Goal: Browse casually

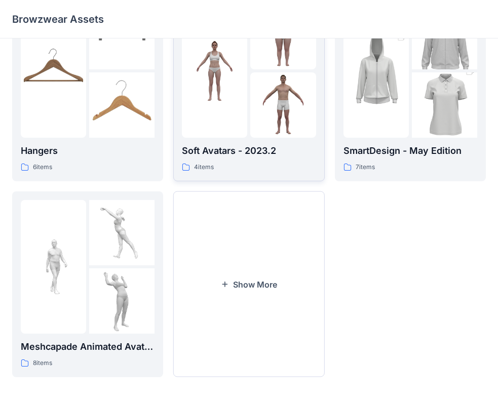
scroll to position [252, 0]
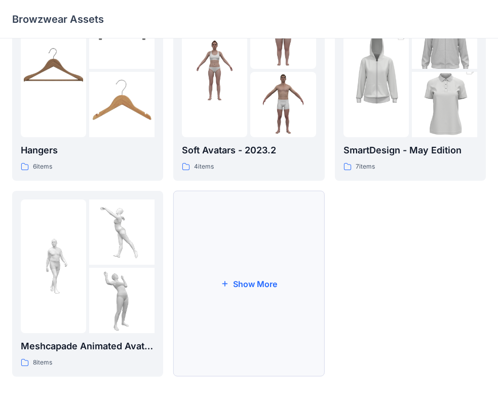
click at [261, 286] on button "Show More" at bounding box center [248, 284] width 151 height 186
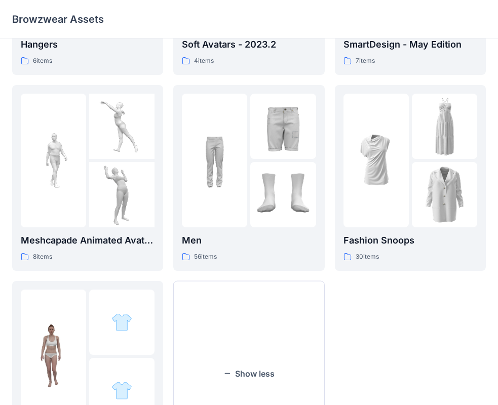
scroll to position [346, 0]
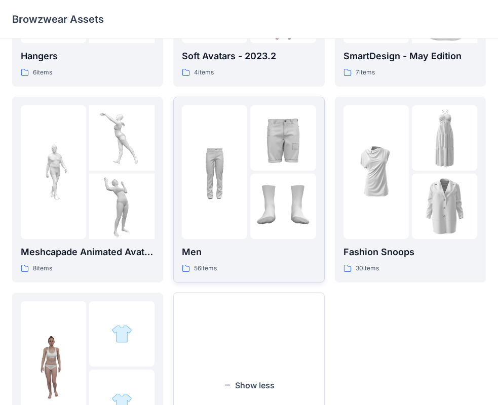
click at [248, 160] on div at bounding box center [249, 172] width 134 height 134
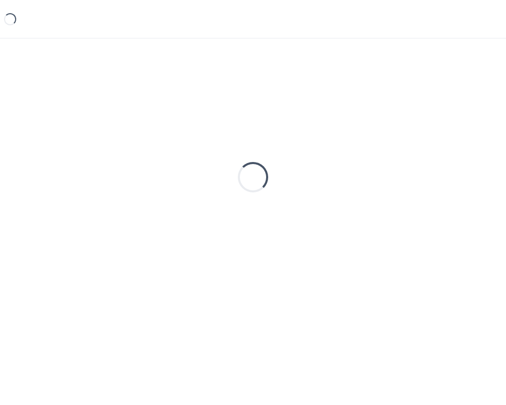
click at [248, 160] on div "Loading..." at bounding box center [253, 177] width 482 height 253
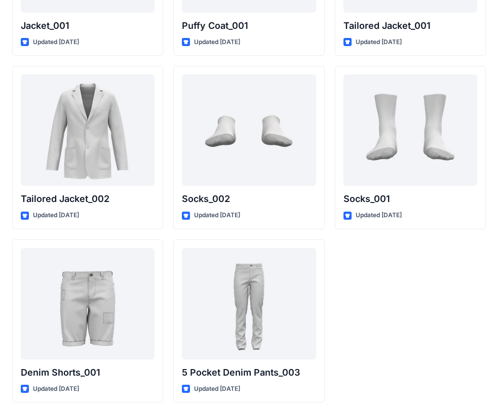
scroll to position [2943, 0]
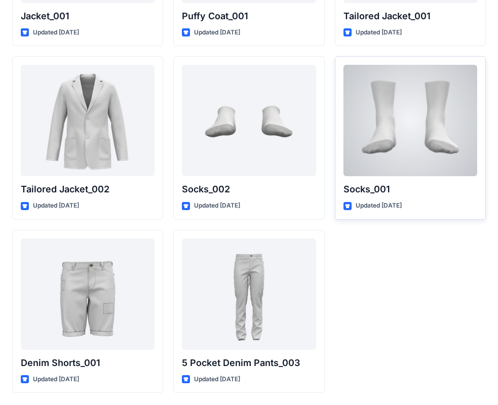
click at [401, 136] on div at bounding box center [410, 120] width 134 height 111
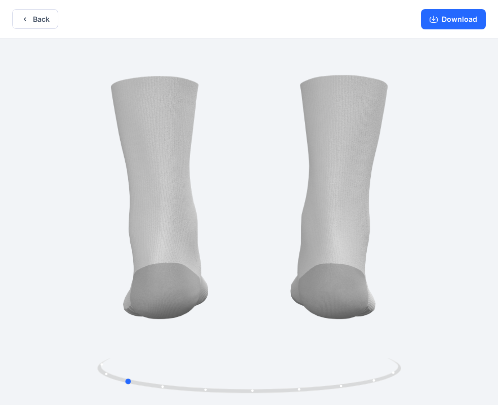
drag, startPoint x: 387, startPoint y: 379, endPoint x: 262, endPoint y: 398, distance: 126.5
click at [262, 398] on div at bounding box center [249, 222] width 498 height 369
click at [459, 21] on button "Download" at bounding box center [453, 19] width 65 height 20
click at [28, 14] on button "Back" at bounding box center [35, 19] width 46 height 20
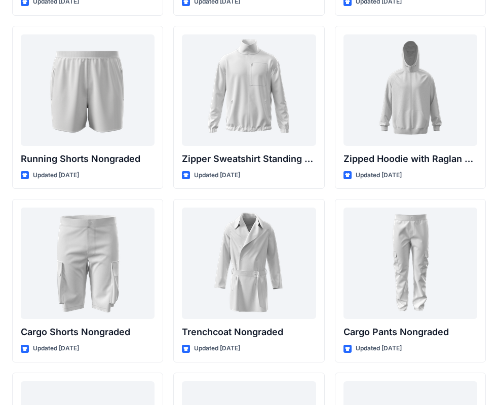
scroll to position [1221, 0]
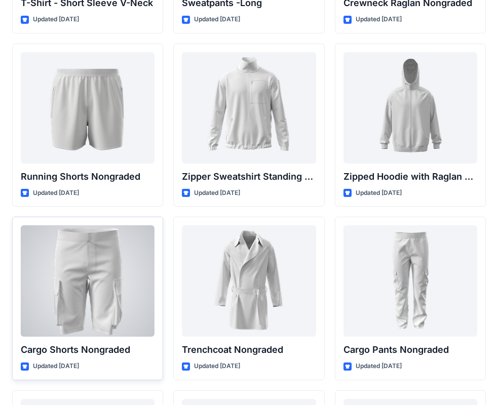
click at [92, 283] on div at bounding box center [88, 280] width 134 height 111
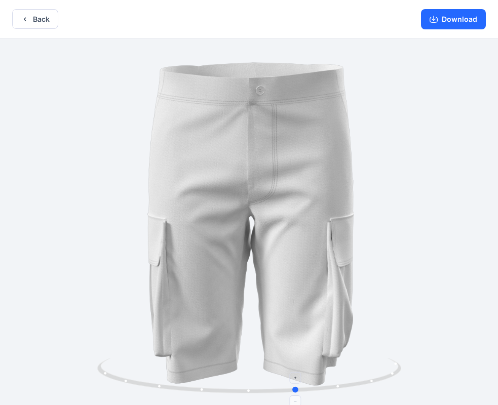
drag, startPoint x: 249, startPoint y: 391, endPoint x: 297, endPoint y: 391, distance: 48.1
click at [297, 391] on circle at bounding box center [296, 390] width 6 height 6
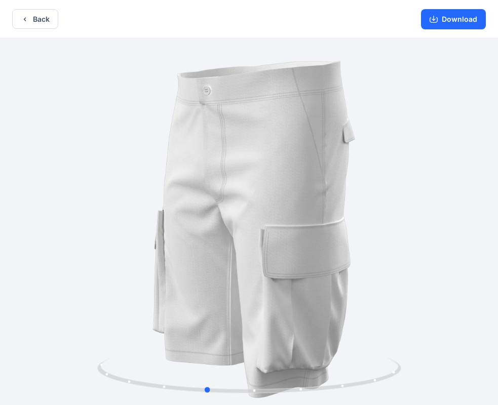
drag, startPoint x: 317, startPoint y: 341, endPoint x: 203, endPoint y: 348, distance: 114.7
click at [203, 348] on div at bounding box center [249, 222] width 498 height 369
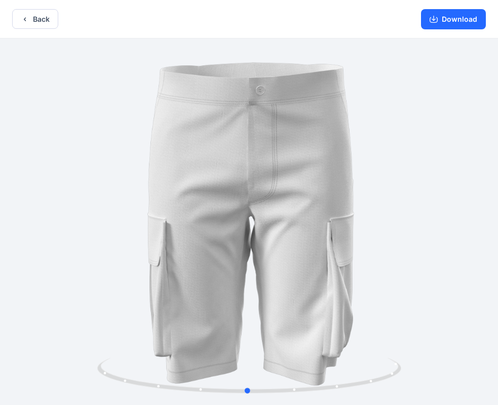
drag, startPoint x: 288, startPoint y: 331, endPoint x: 353, endPoint y: 347, distance: 66.9
click at [353, 347] on div at bounding box center [249, 222] width 498 height 369
click at [36, 20] on button "Back" at bounding box center [35, 19] width 46 height 20
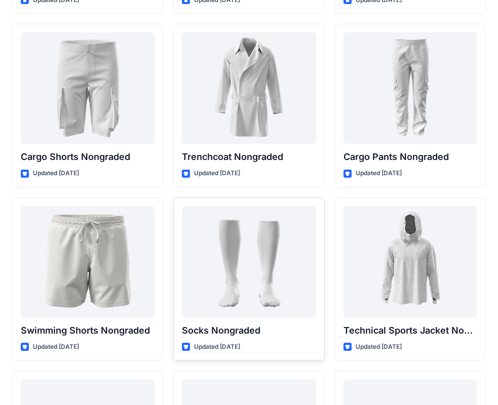
scroll to position [1424, 0]
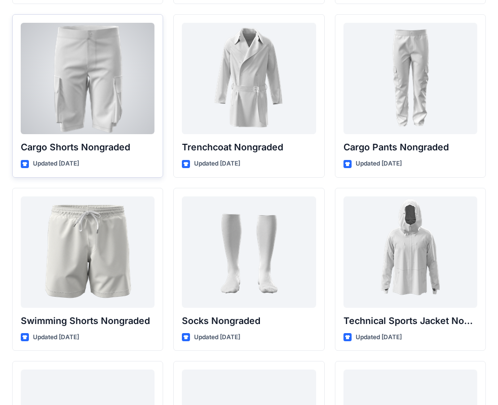
click at [97, 73] on div at bounding box center [88, 78] width 134 height 111
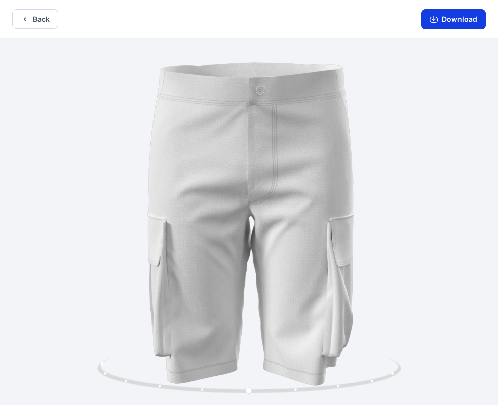
click at [449, 24] on button "Download" at bounding box center [453, 19] width 65 height 20
